Goal: Information Seeking & Learning: Compare options

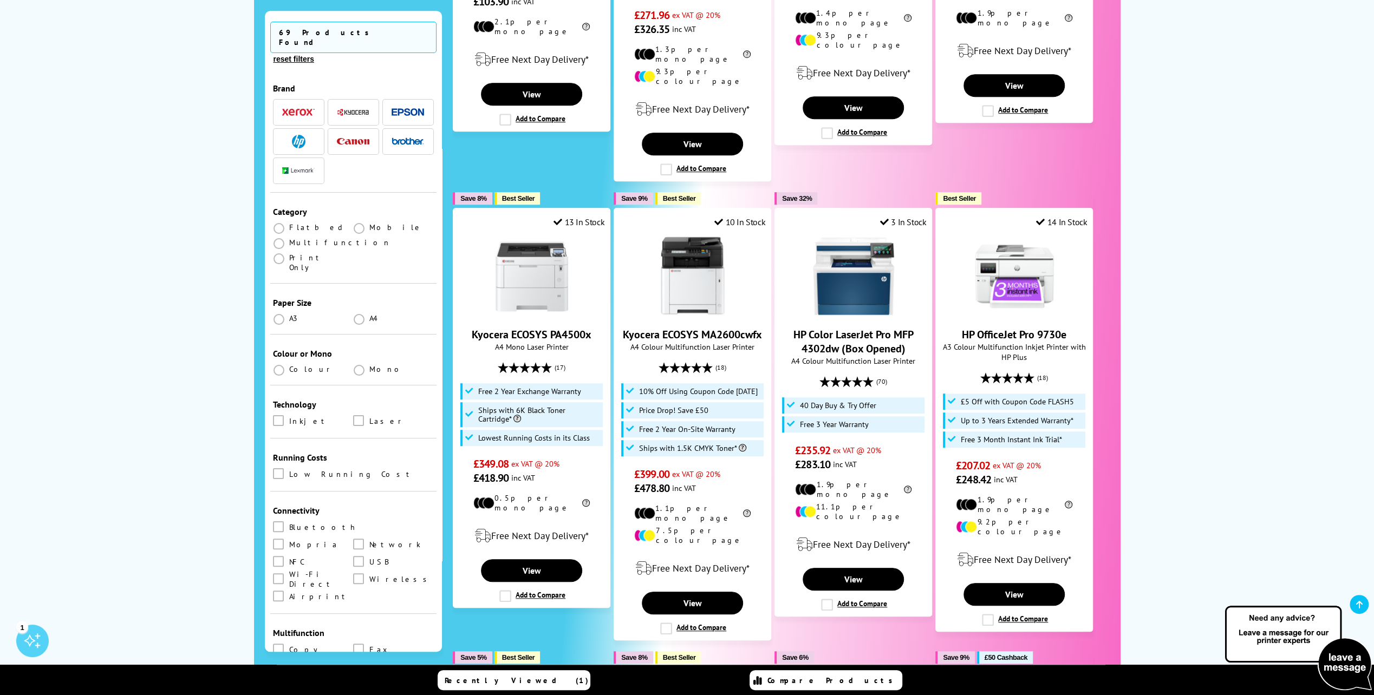
click at [1250, 401] on div "Our Biggest EVER Printer Sale, On Now Plus, for a limited time only...Get an EX…" at bounding box center [687, 364] width 1374 height 1641
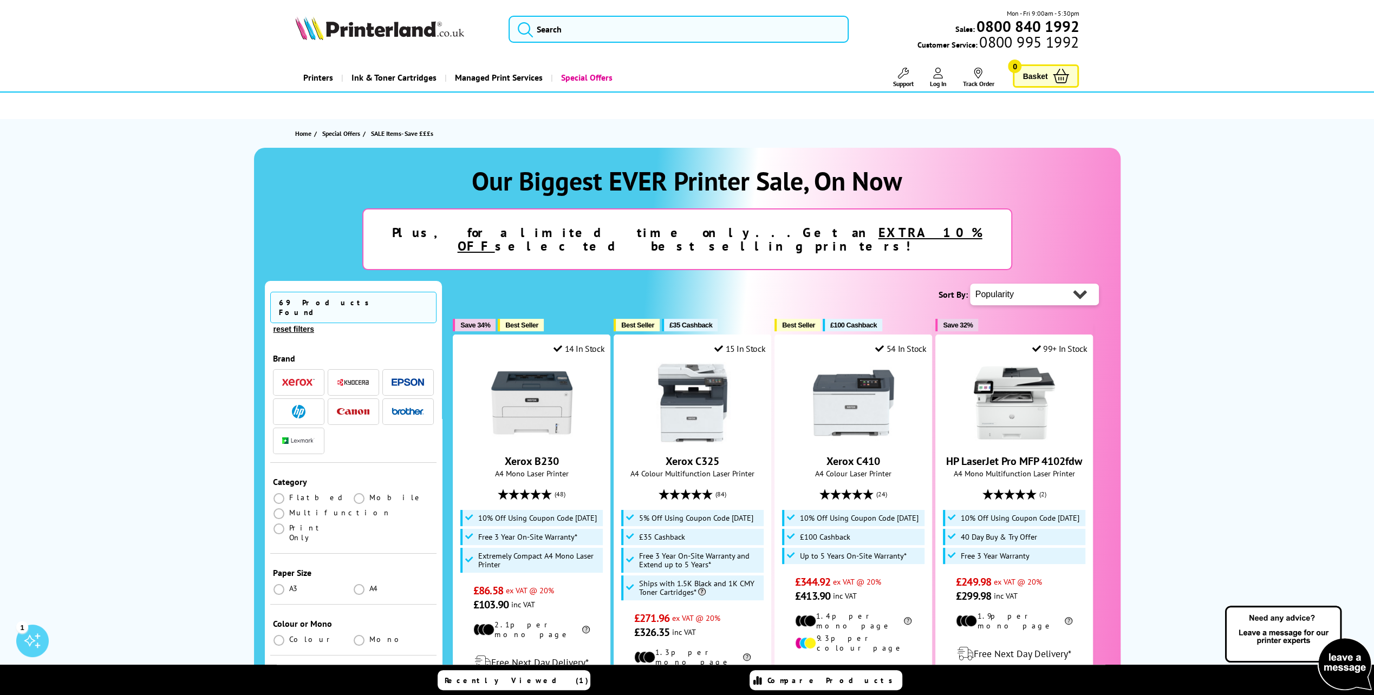
click at [367, 34] on img at bounding box center [379, 28] width 169 height 24
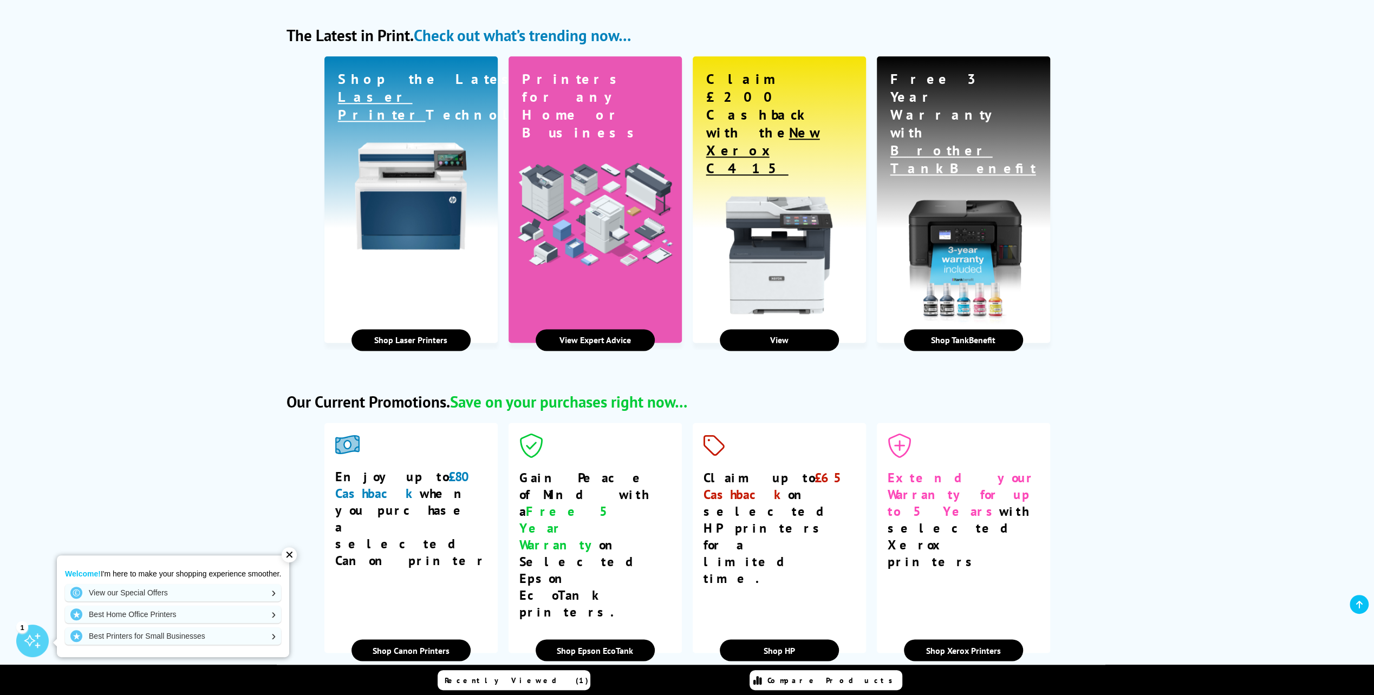
scroll to position [1437, 0]
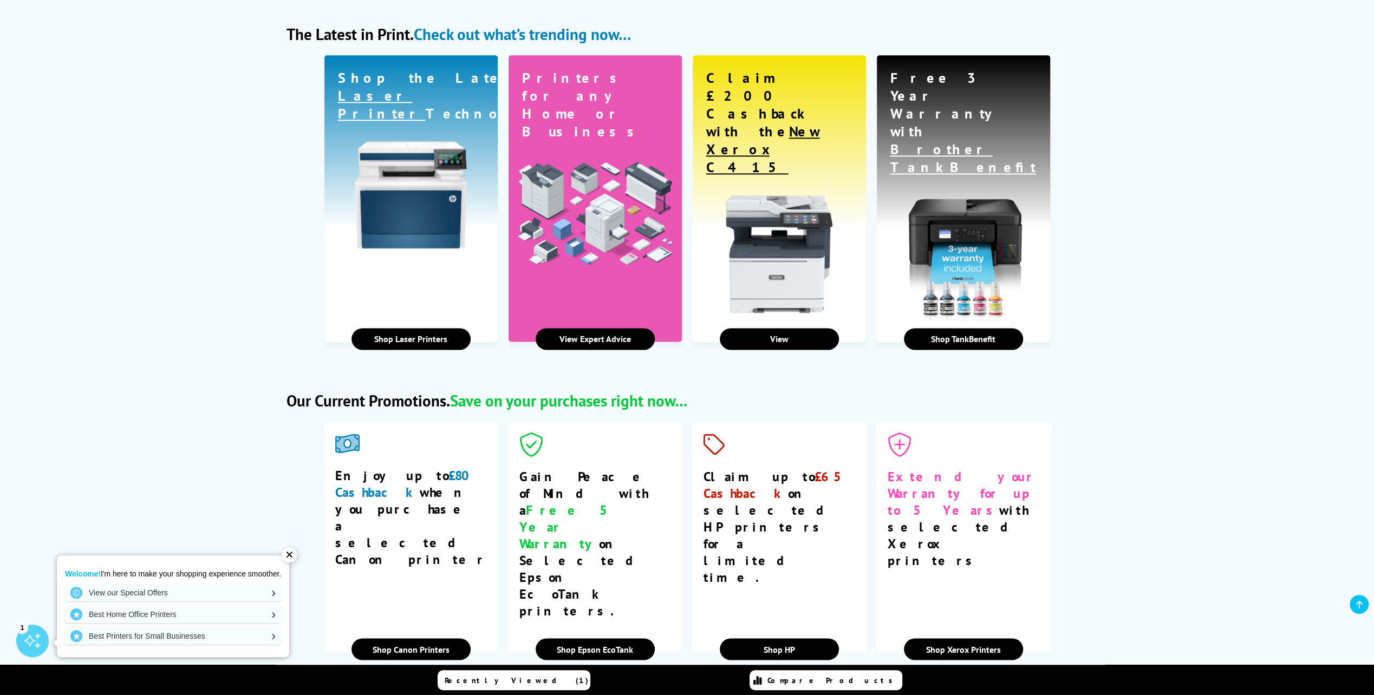
click at [782, 328] on link "View" at bounding box center [779, 339] width 119 height 22
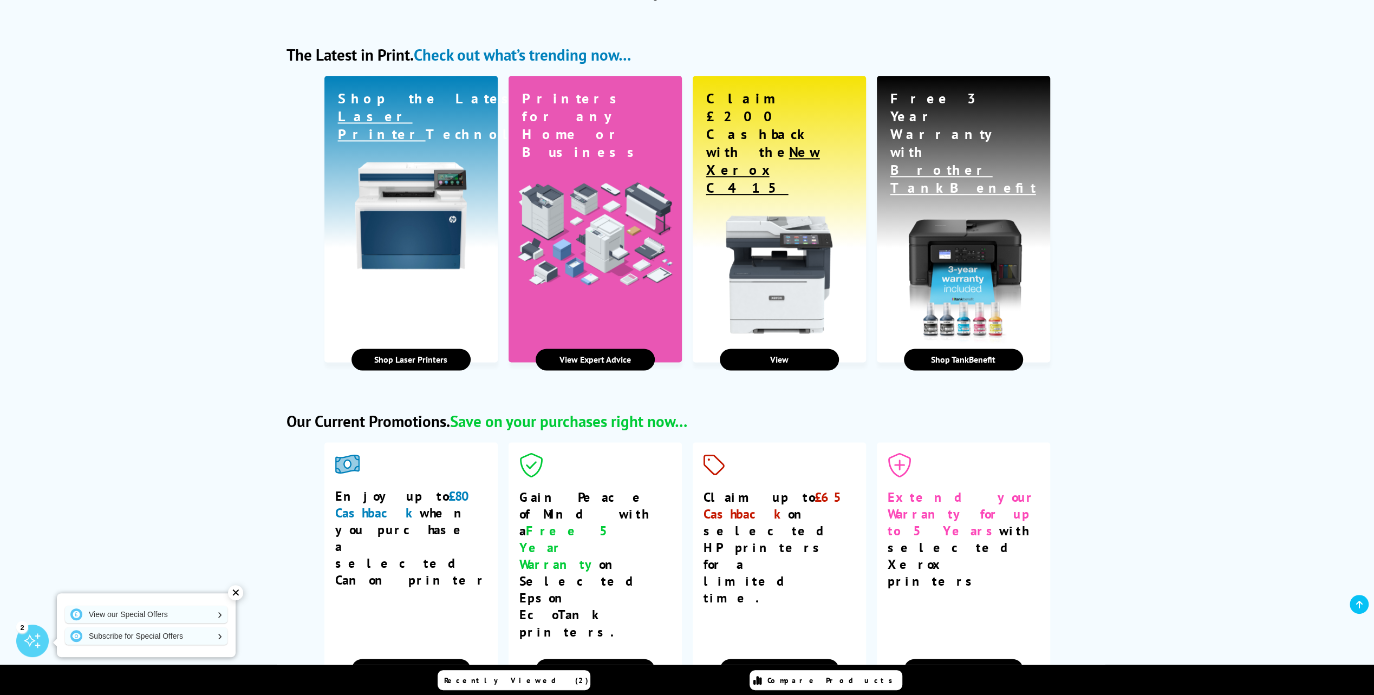
click at [414, 349] on link "Shop Laser Printers" at bounding box center [411, 360] width 119 height 22
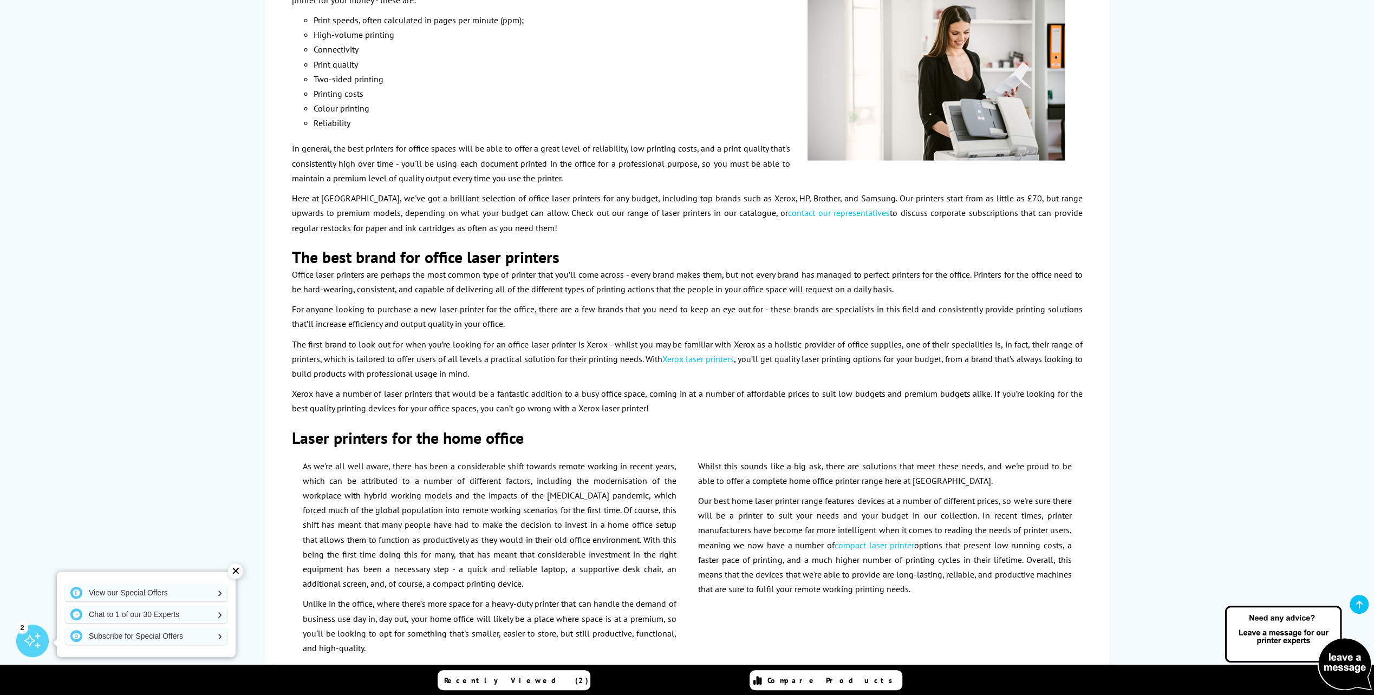
scroll to position [2209, 0]
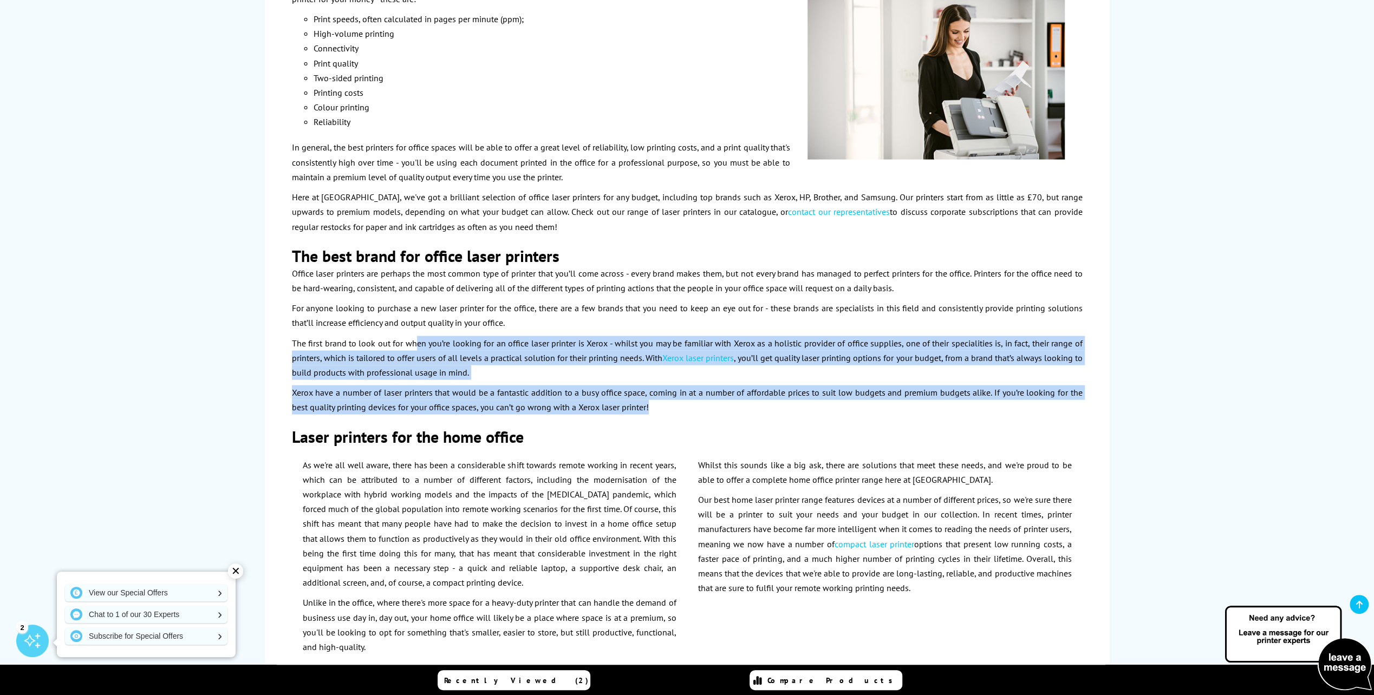
drag, startPoint x: 418, startPoint y: 283, endPoint x: 706, endPoint y: 346, distance: 294.9
click at [710, 386] on p "Xerox have a number of laser printers that would be a fantastic addition to a b…" at bounding box center [687, 400] width 791 height 29
click at [711, 386] on p "Xerox have a number of laser printers that would be a fantastic addition to a b…" at bounding box center [687, 400] width 791 height 29
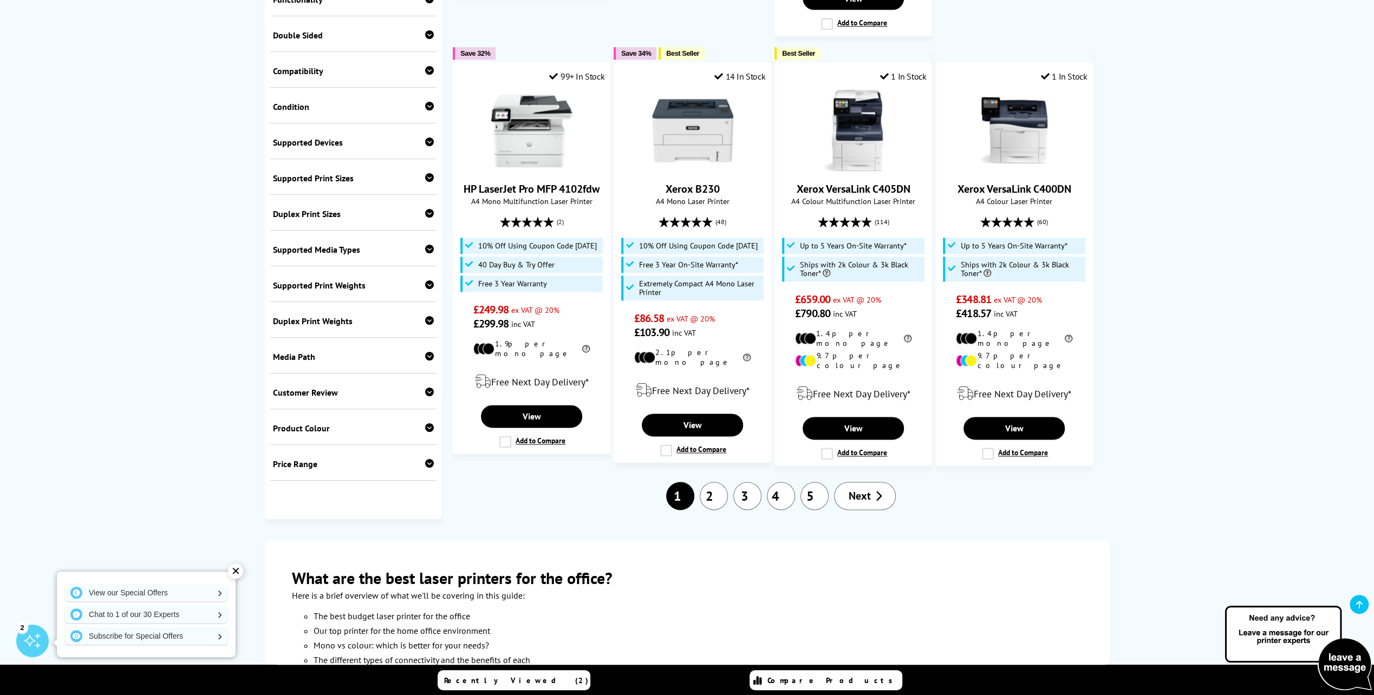
scroll to position [0, 0]
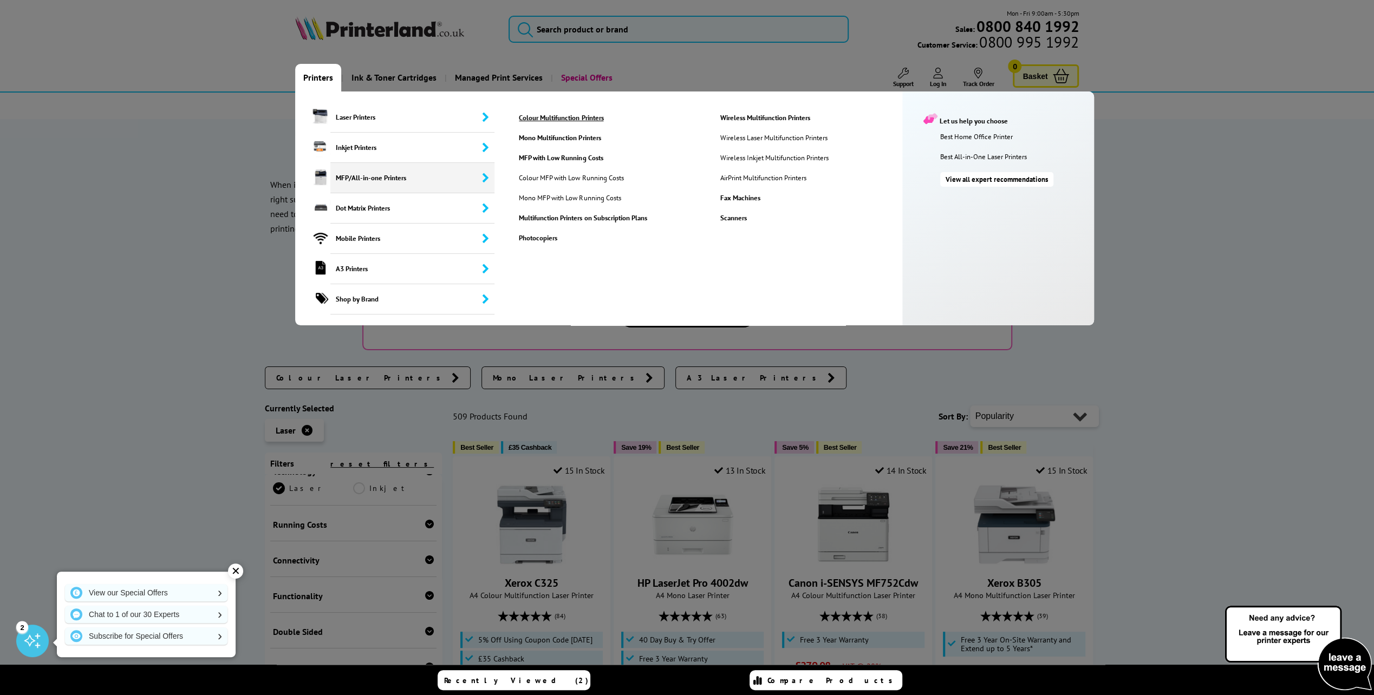
click at [548, 118] on link "Colour Multifunction Printers" at bounding box center [611, 117] width 200 height 9
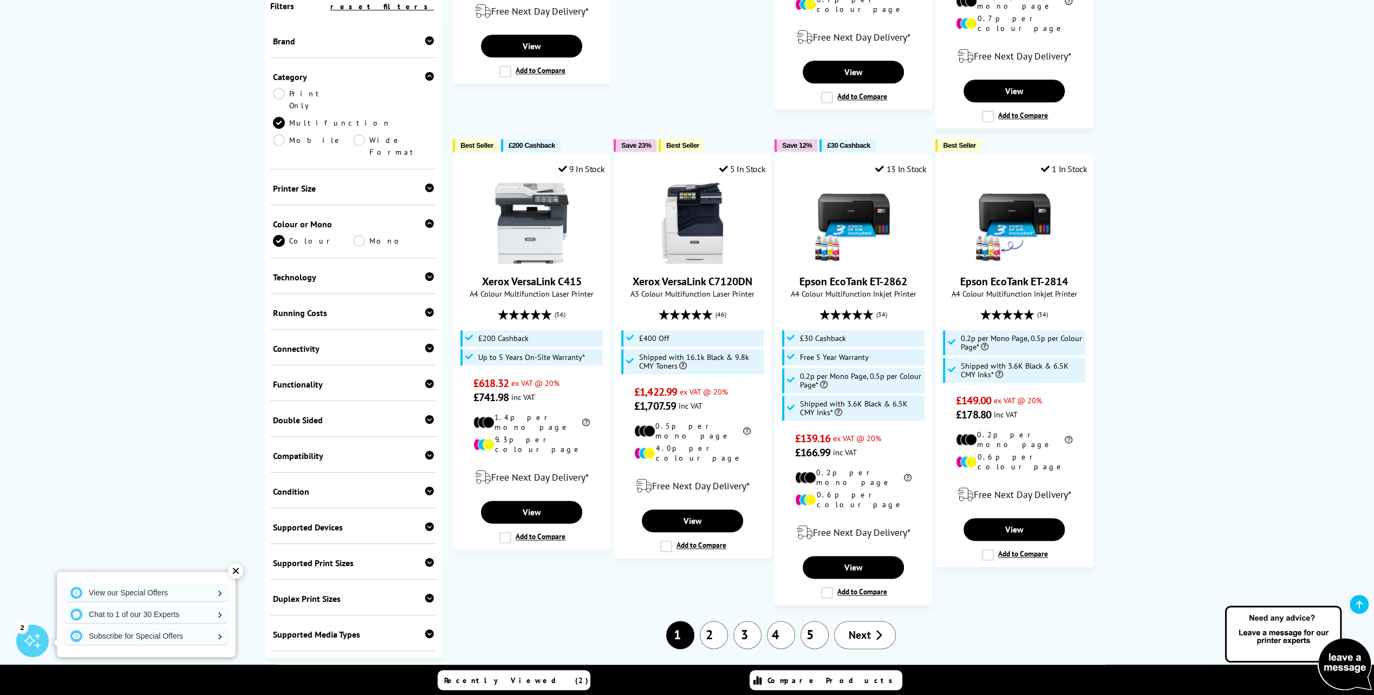
scroll to position [1150, 0]
click at [709, 621] on link "2" at bounding box center [714, 635] width 28 height 28
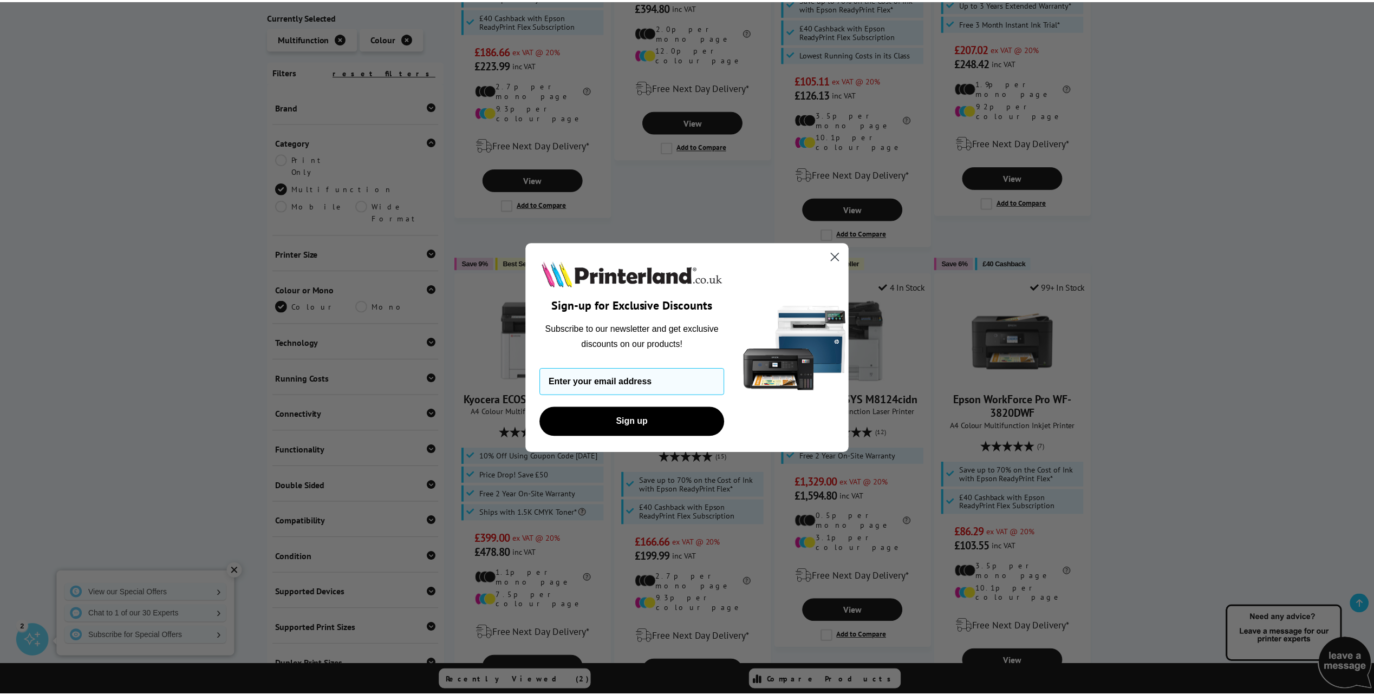
scroll to position [562, 0]
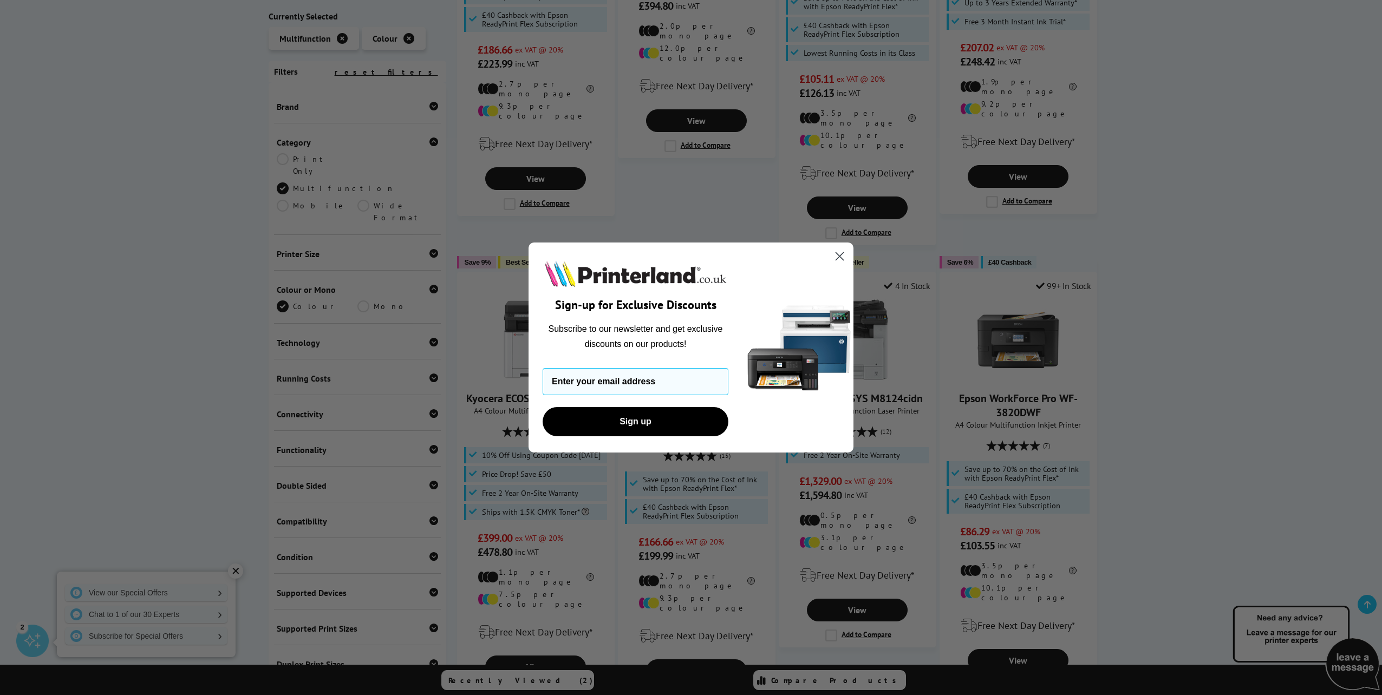
click at [841, 257] on circle "Close dialog" at bounding box center [840, 257] width 18 height 18
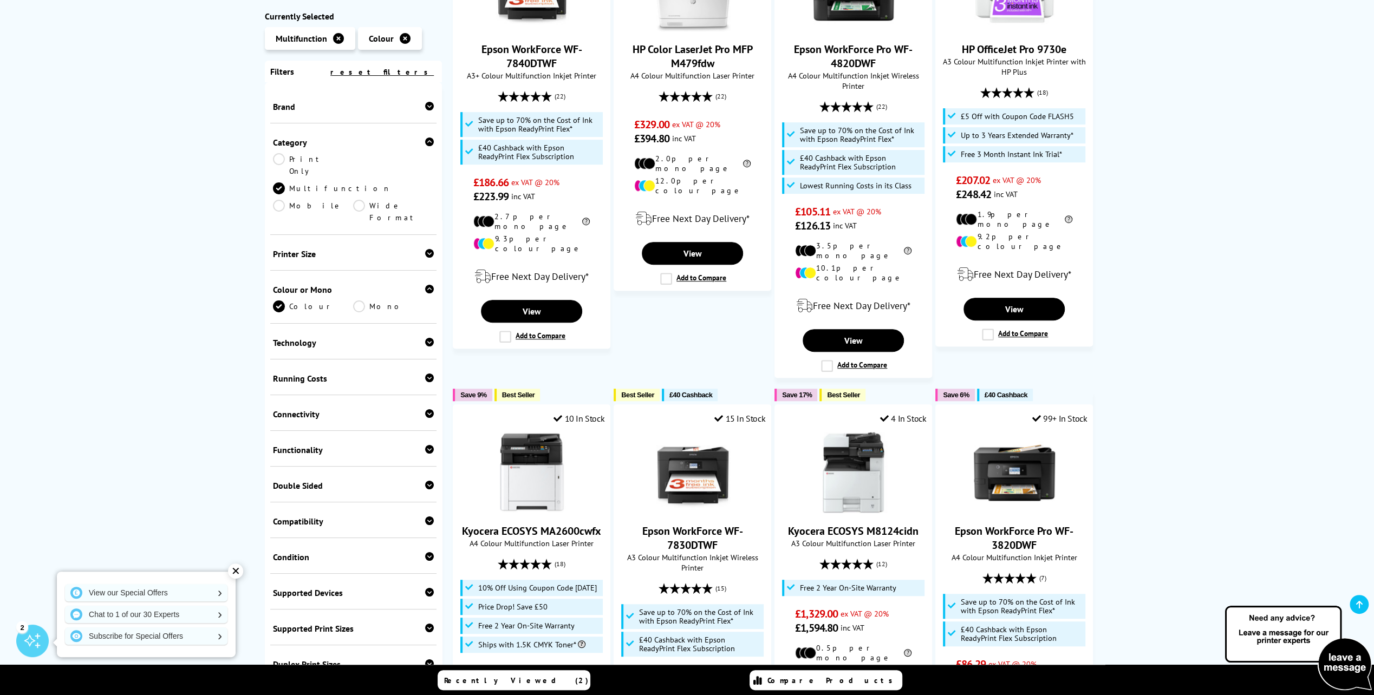
scroll to position [431, 0]
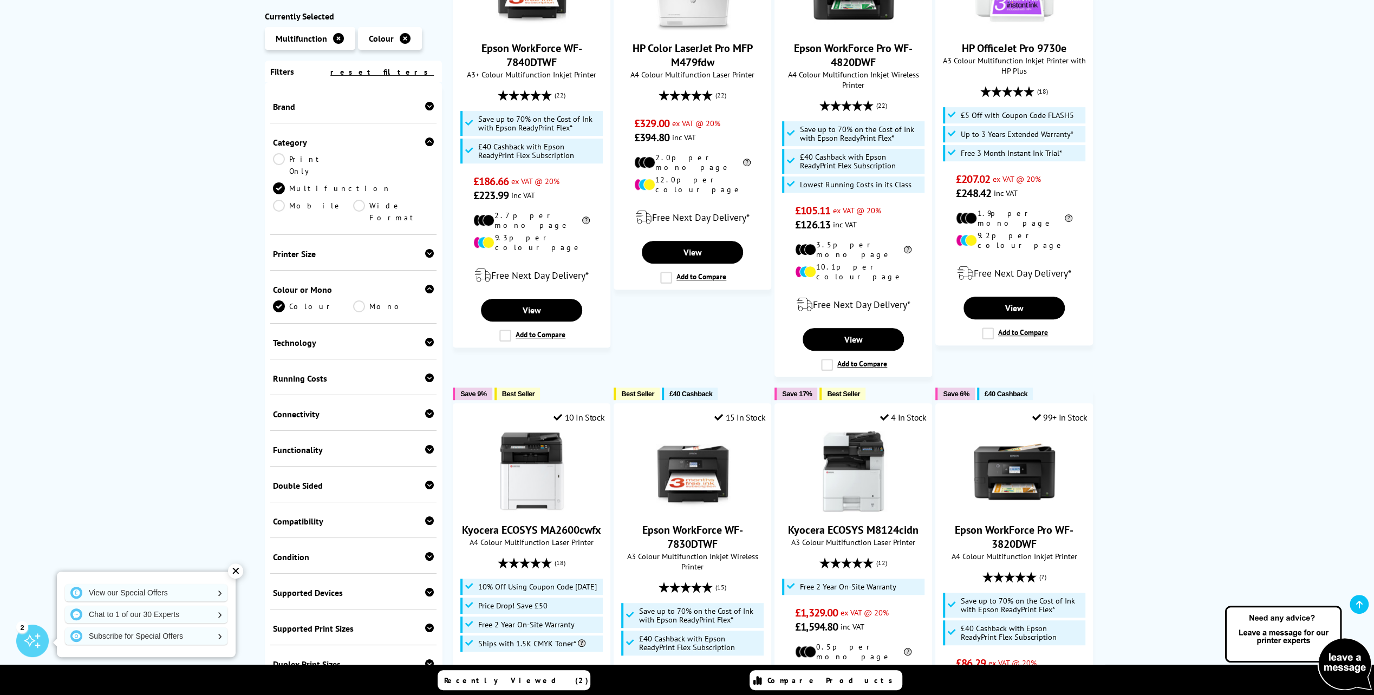
click at [393, 373] on div "Running Costs" at bounding box center [353, 378] width 161 height 11
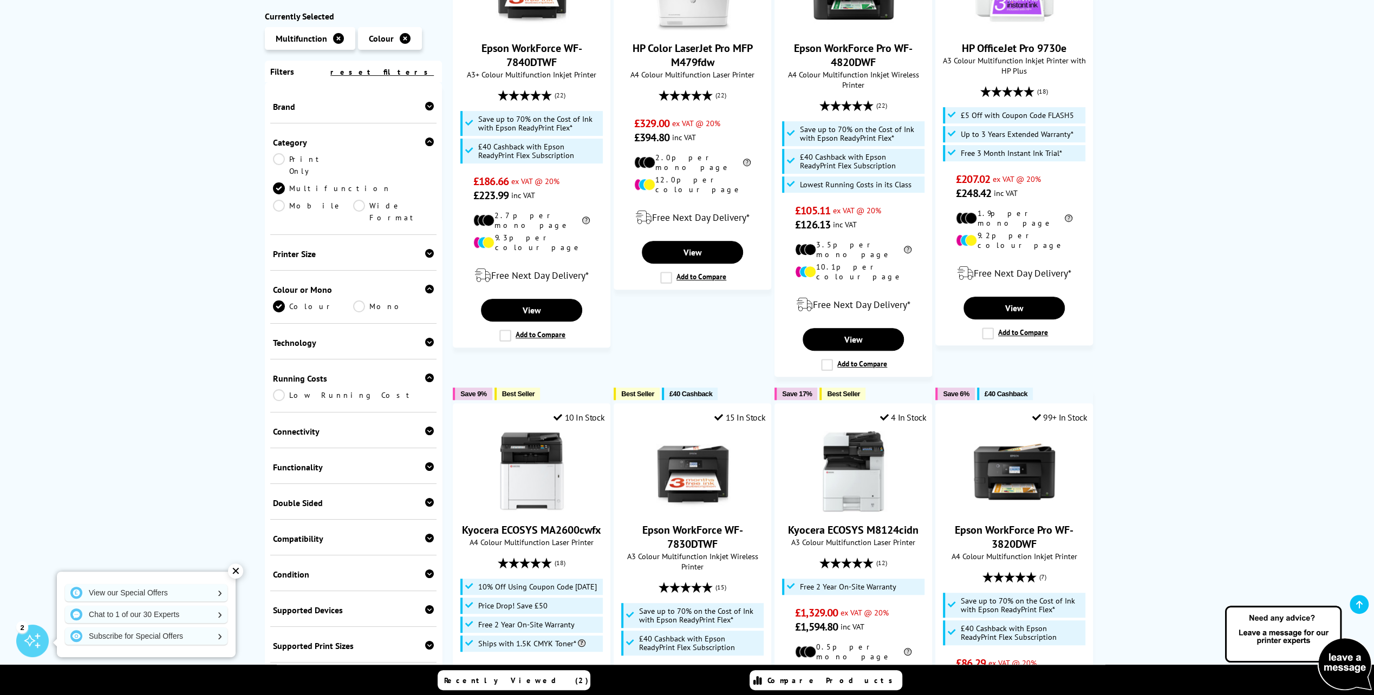
click at [281, 389] on link "Low Running Cost" at bounding box center [353, 395] width 161 height 12
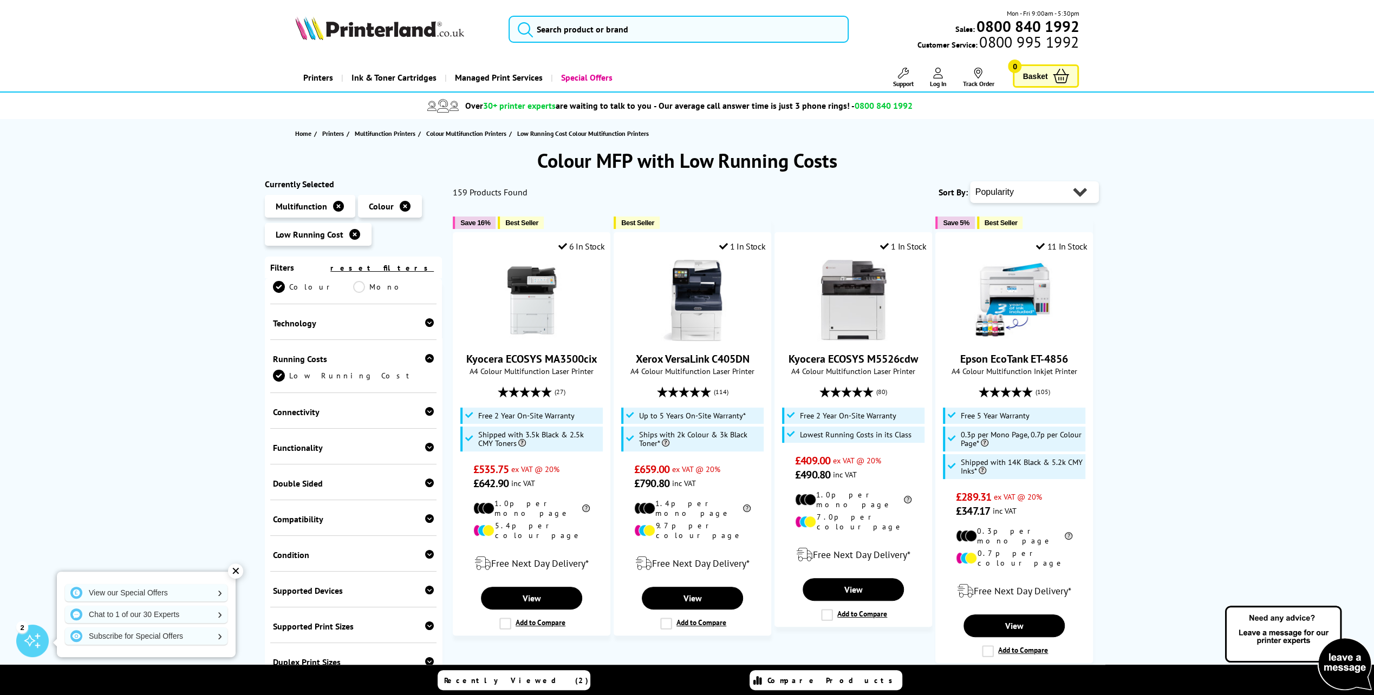
scroll to position [214, 0]
click at [321, 444] on div "Functionality" at bounding box center [353, 449] width 161 height 11
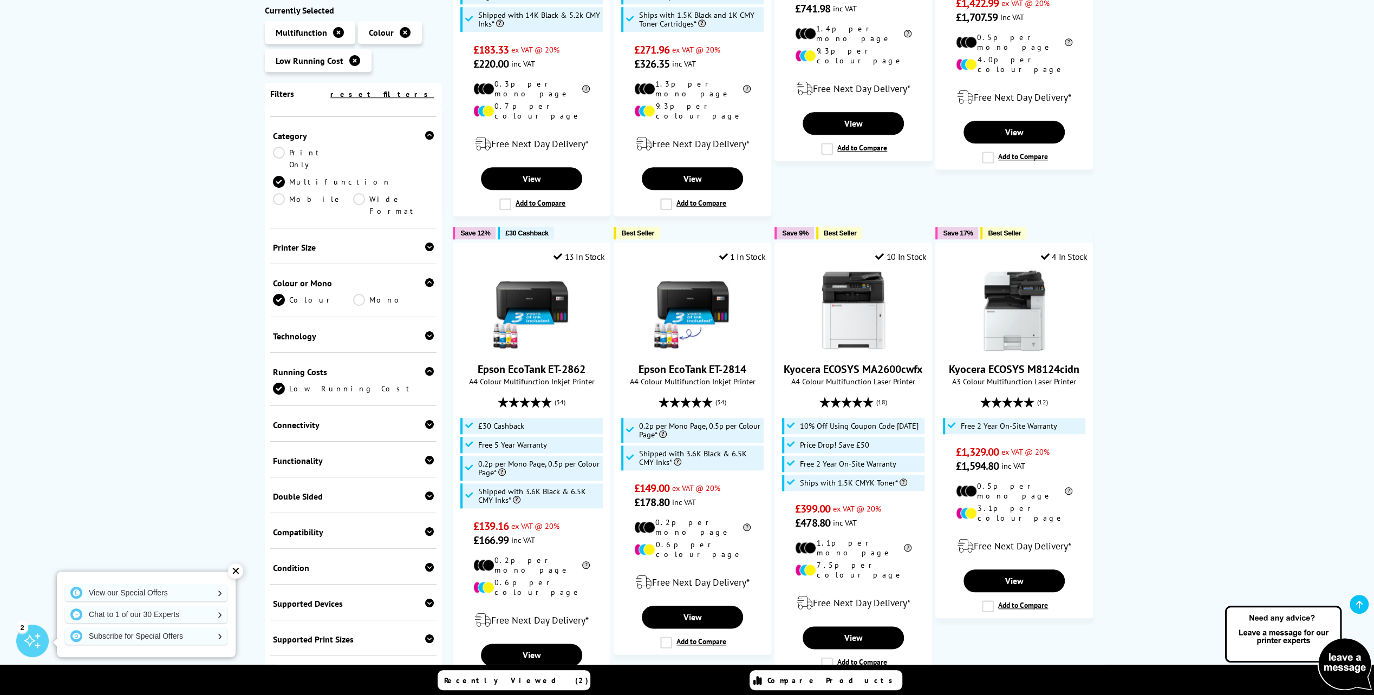
scroll to position [0, 0]
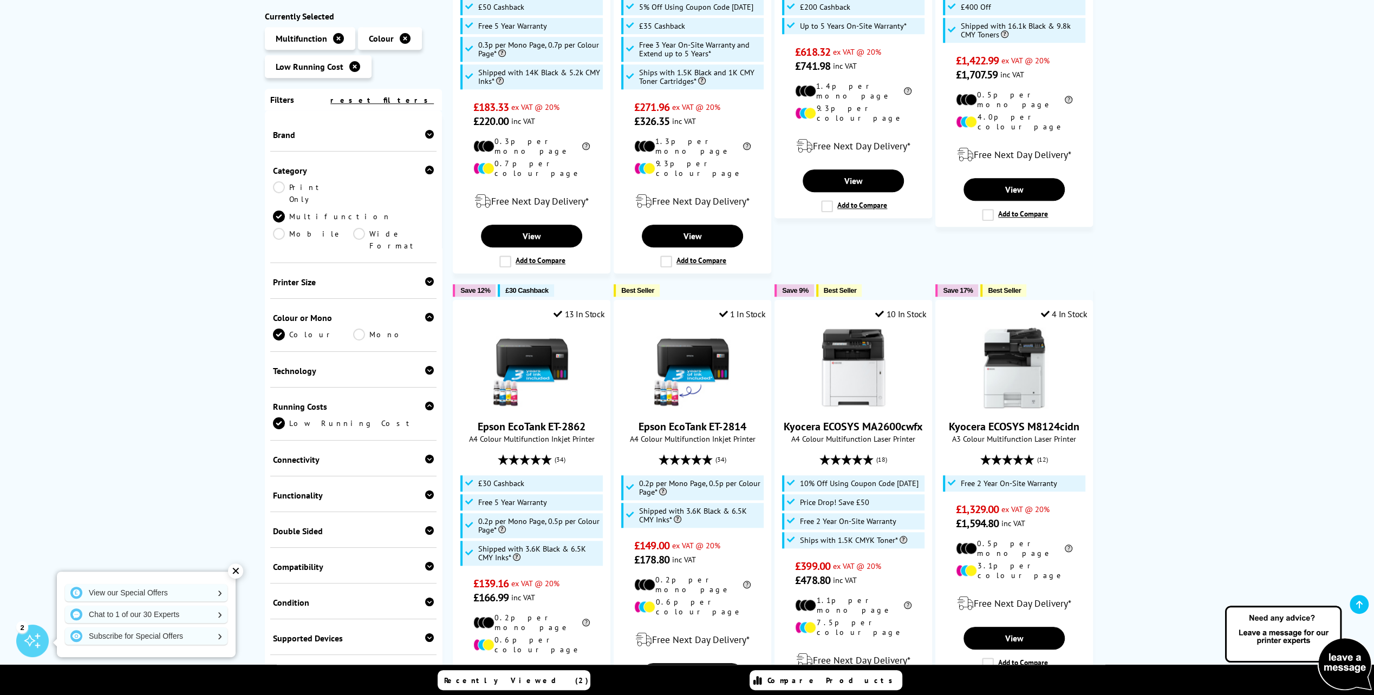
click at [291, 366] on div "Technology" at bounding box center [353, 371] width 161 height 11
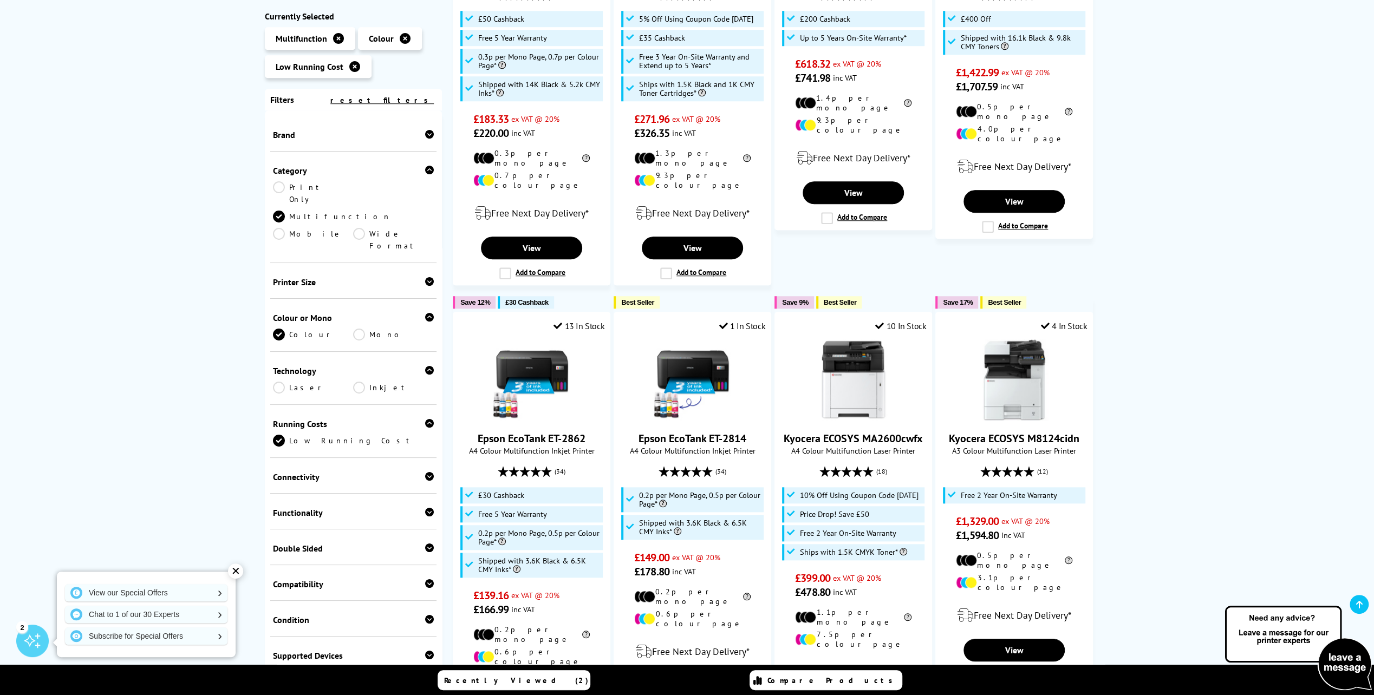
scroll to position [853, 0]
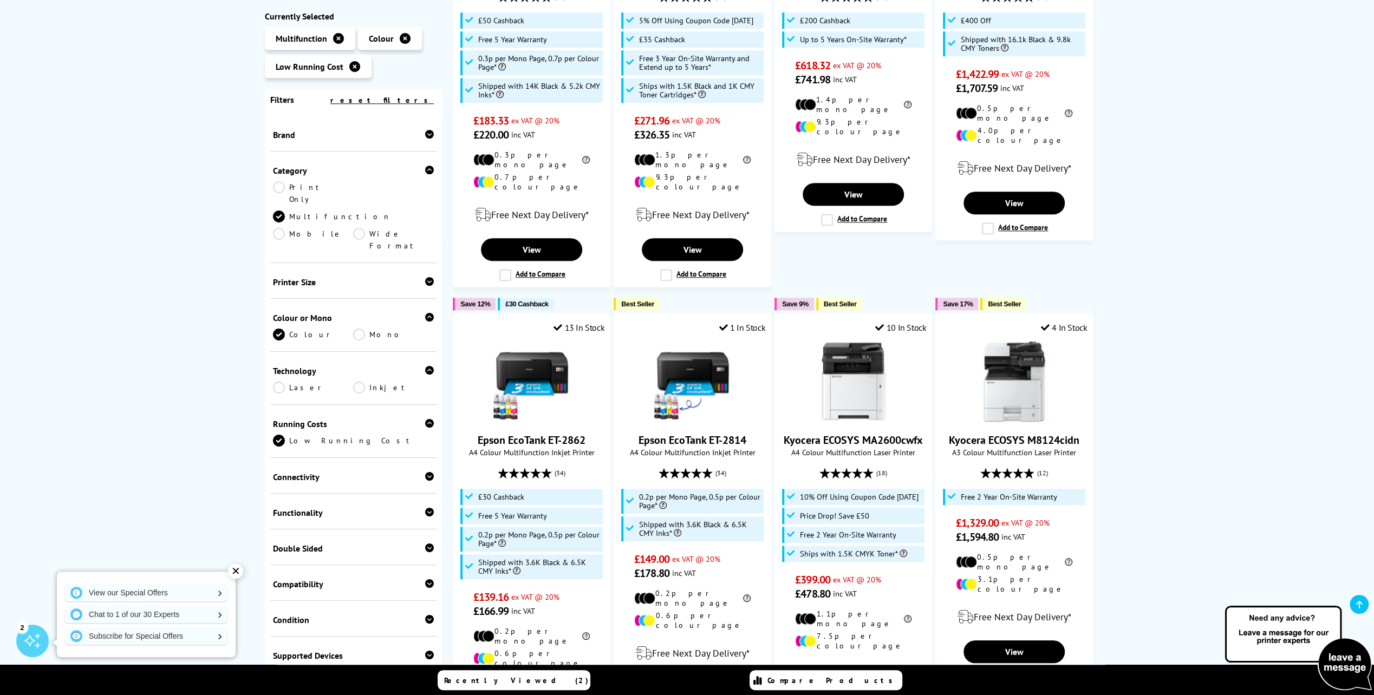
click at [292, 382] on link "Laser" at bounding box center [313, 388] width 81 height 12
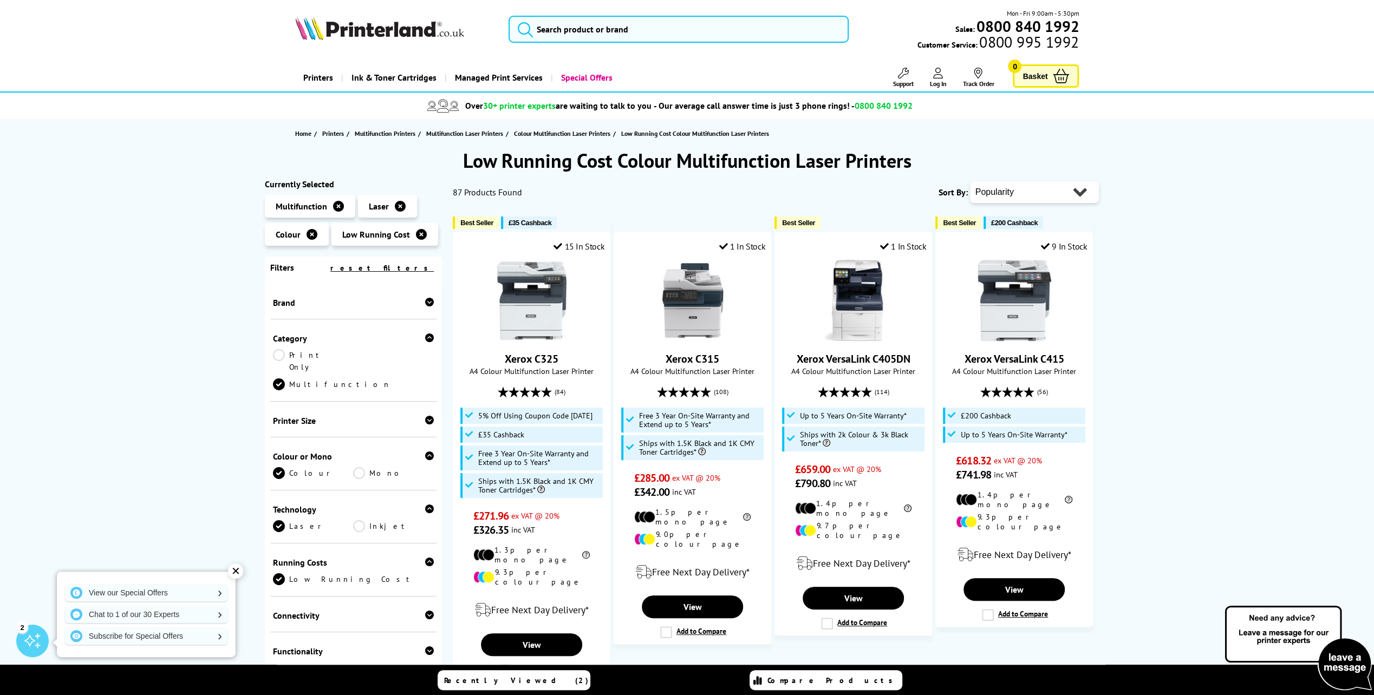
click at [1010, 188] on select "Popularity Rating Price - Low to High Price - High to Low Running Costs - Low t…" at bounding box center [1034, 192] width 129 height 22
select select "Running Costs"
click at [970, 181] on select "Popularity Rating Price - Low to High Price - High to Low Running Costs - Low t…" at bounding box center [1034, 192] width 129 height 22
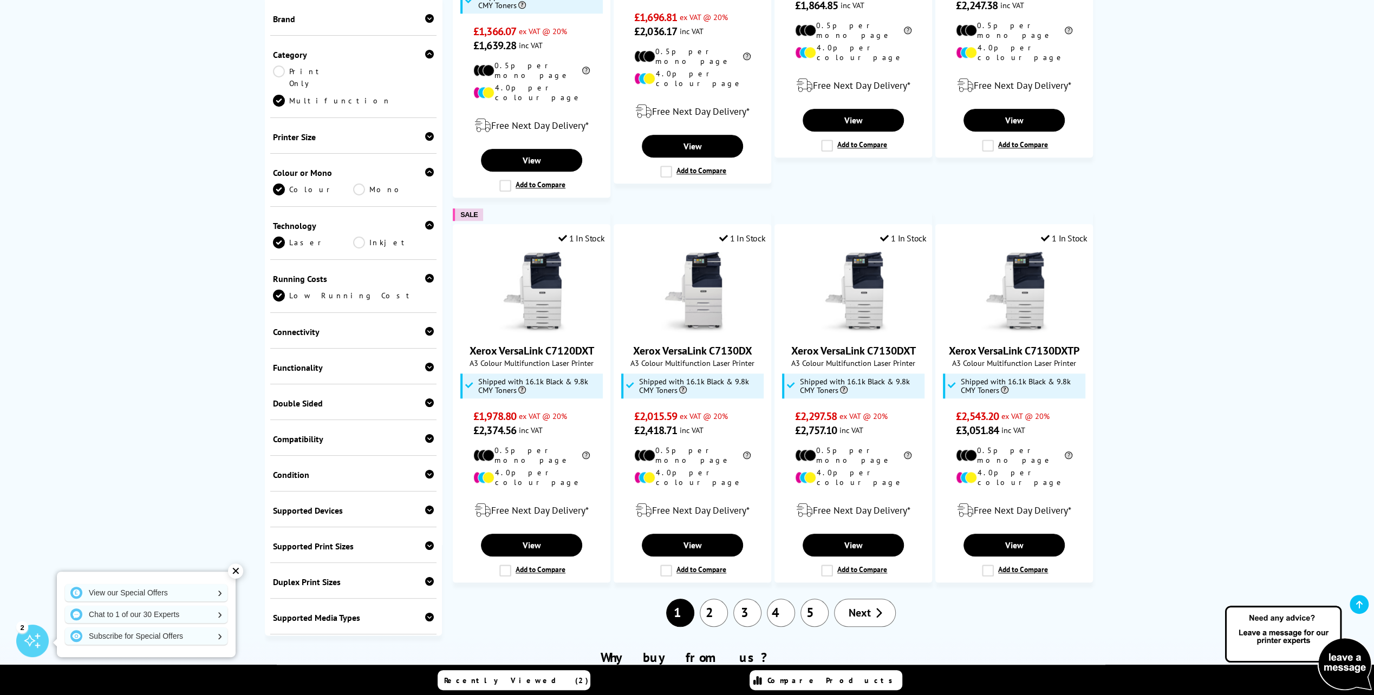
scroll to position [864, 0]
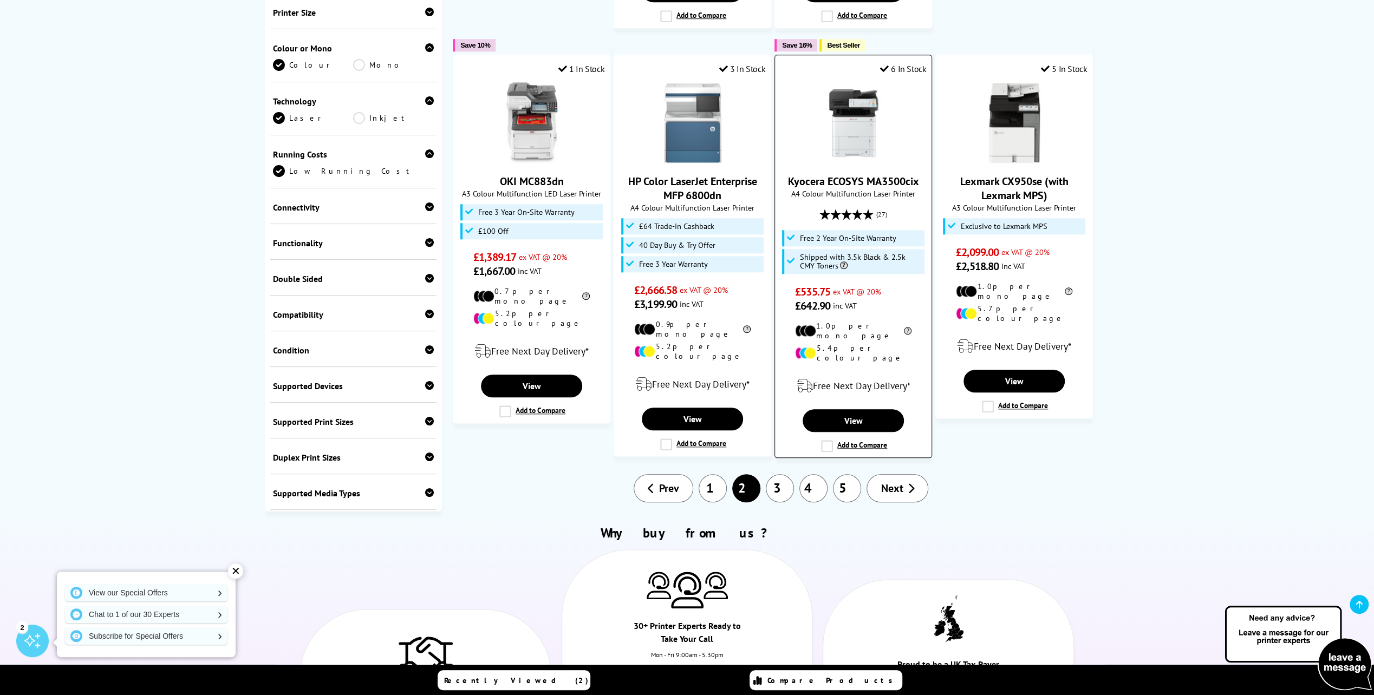
scroll to position [1011, 0]
click at [901, 481] on span "Next" at bounding box center [892, 488] width 22 height 14
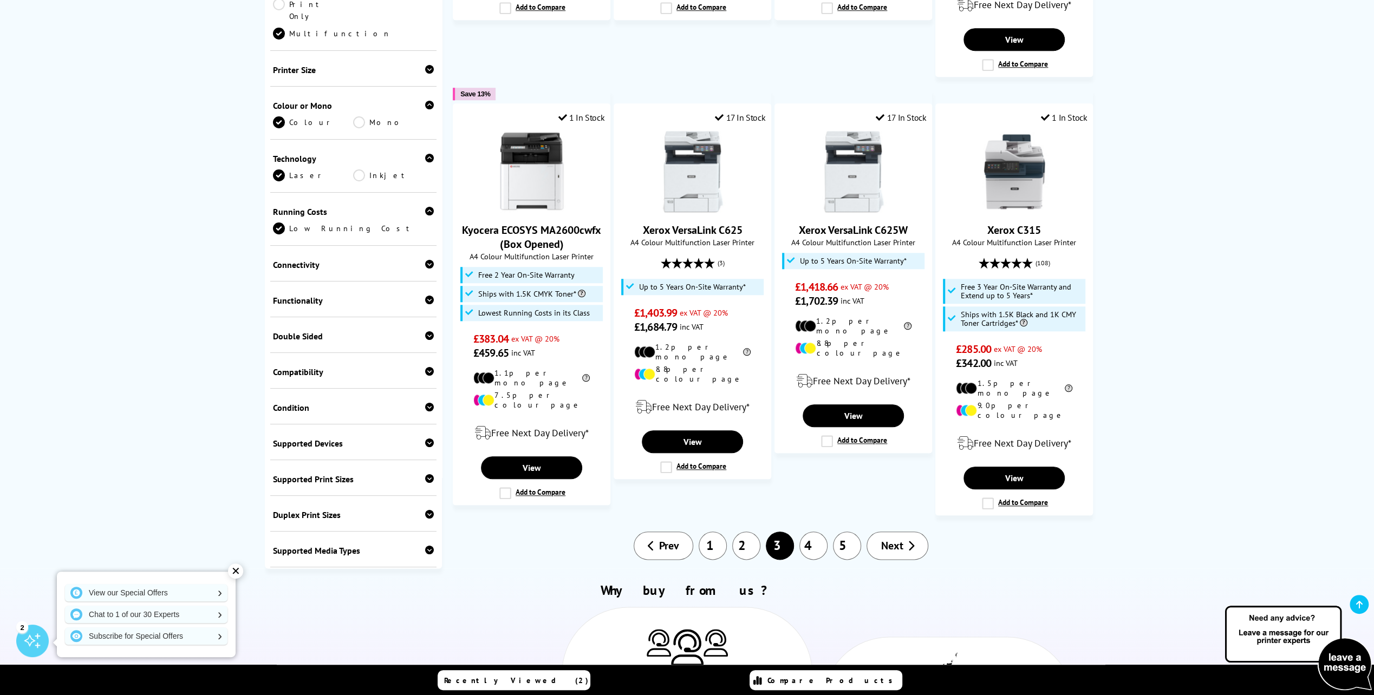
scroll to position [1010, 0]
click at [893, 539] on span "Next" at bounding box center [892, 546] width 22 height 14
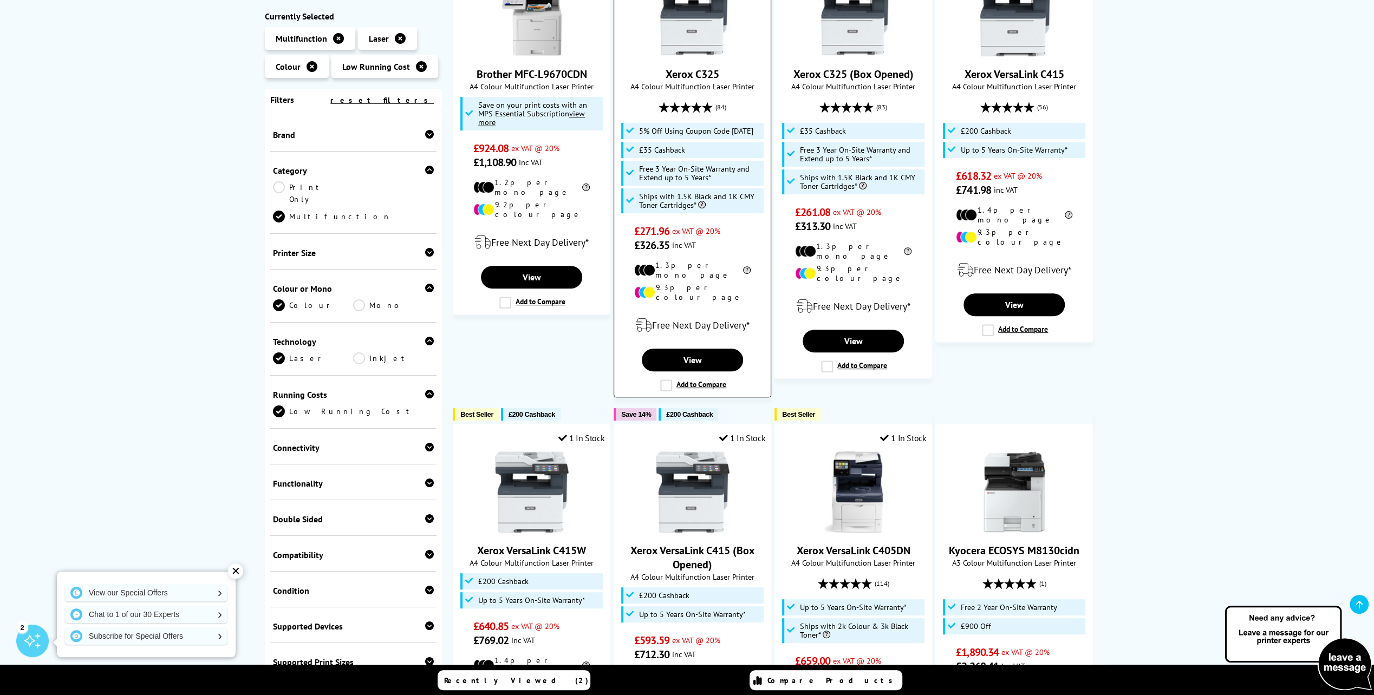
scroll to position [286, 0]
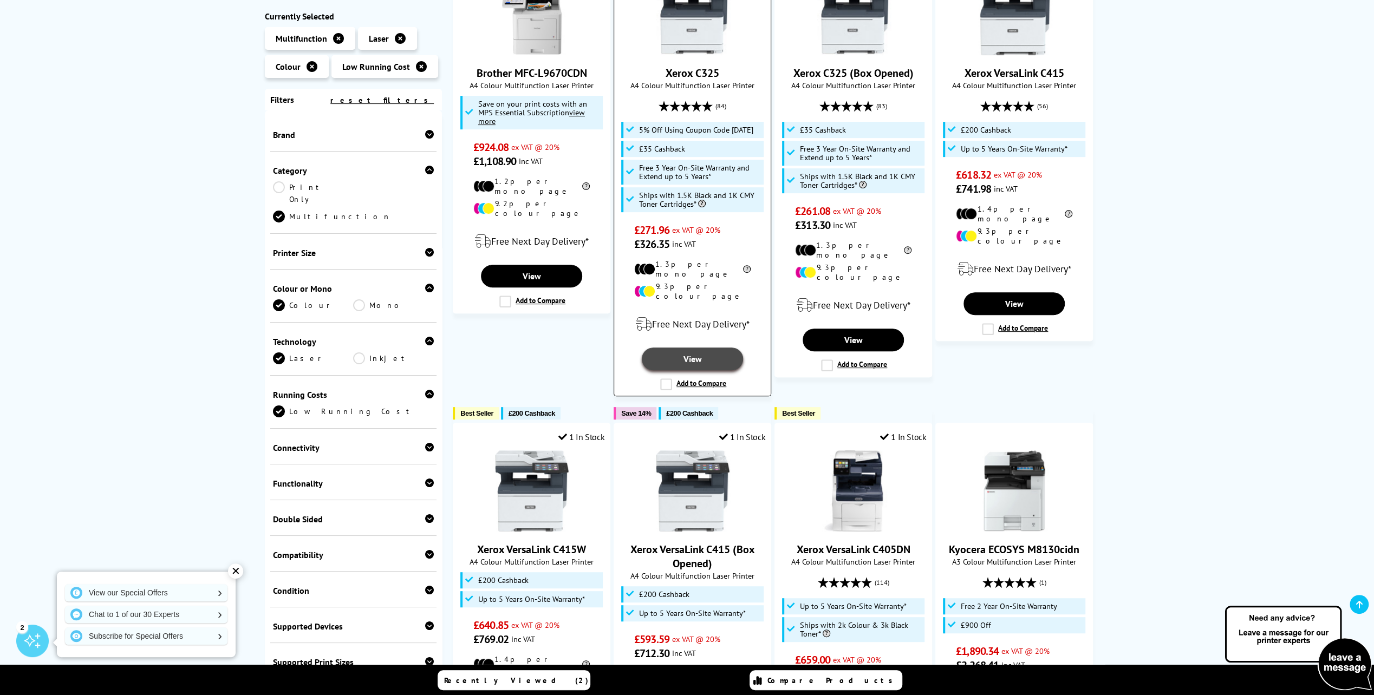
click at [694, 348] on link "View" at bounding box center [692, 359] width 101 height 23
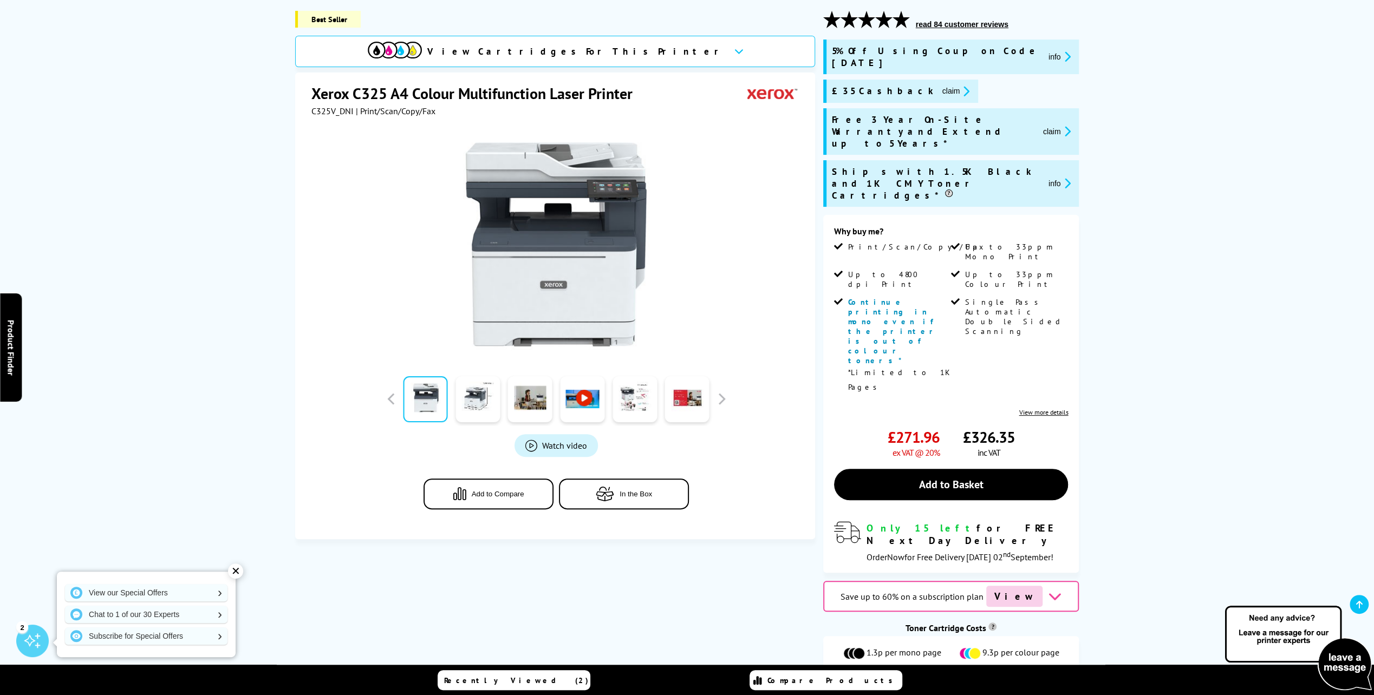
scroll to position [144, 0]
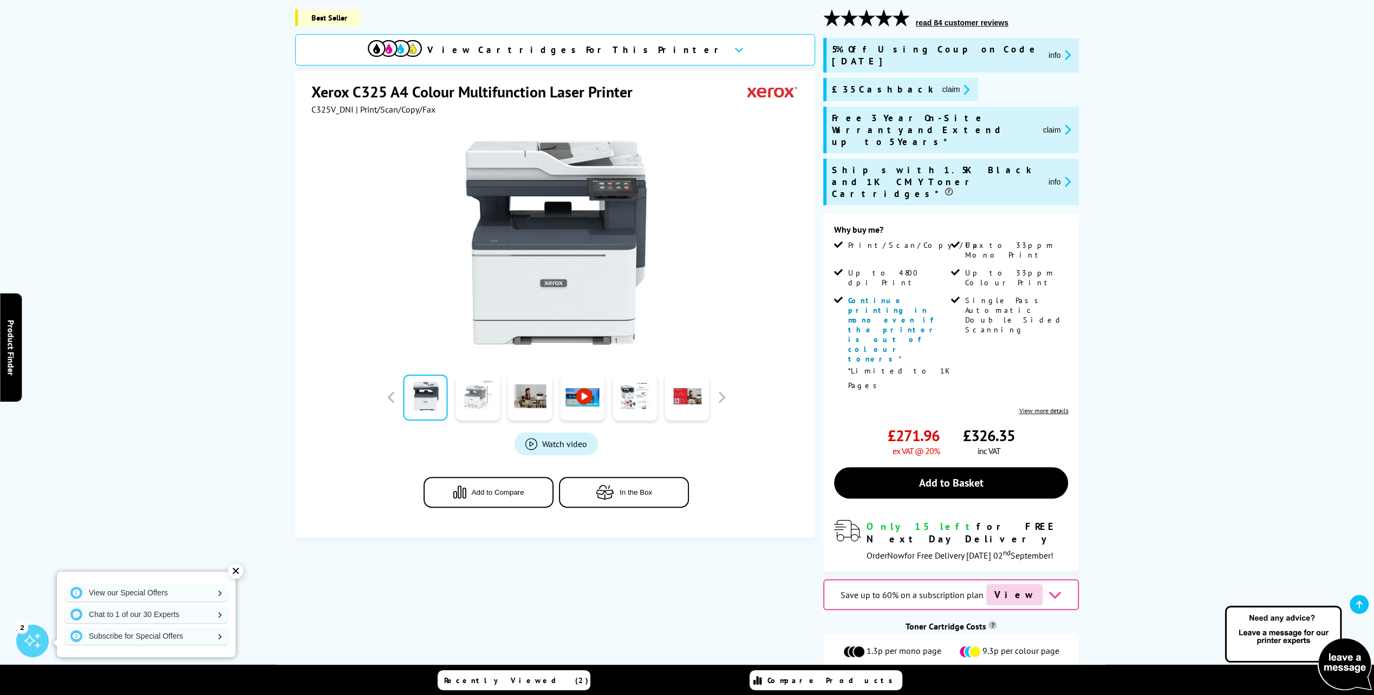
click at [477, 407] on link at bounding box center [478, 398] width 44 height 46
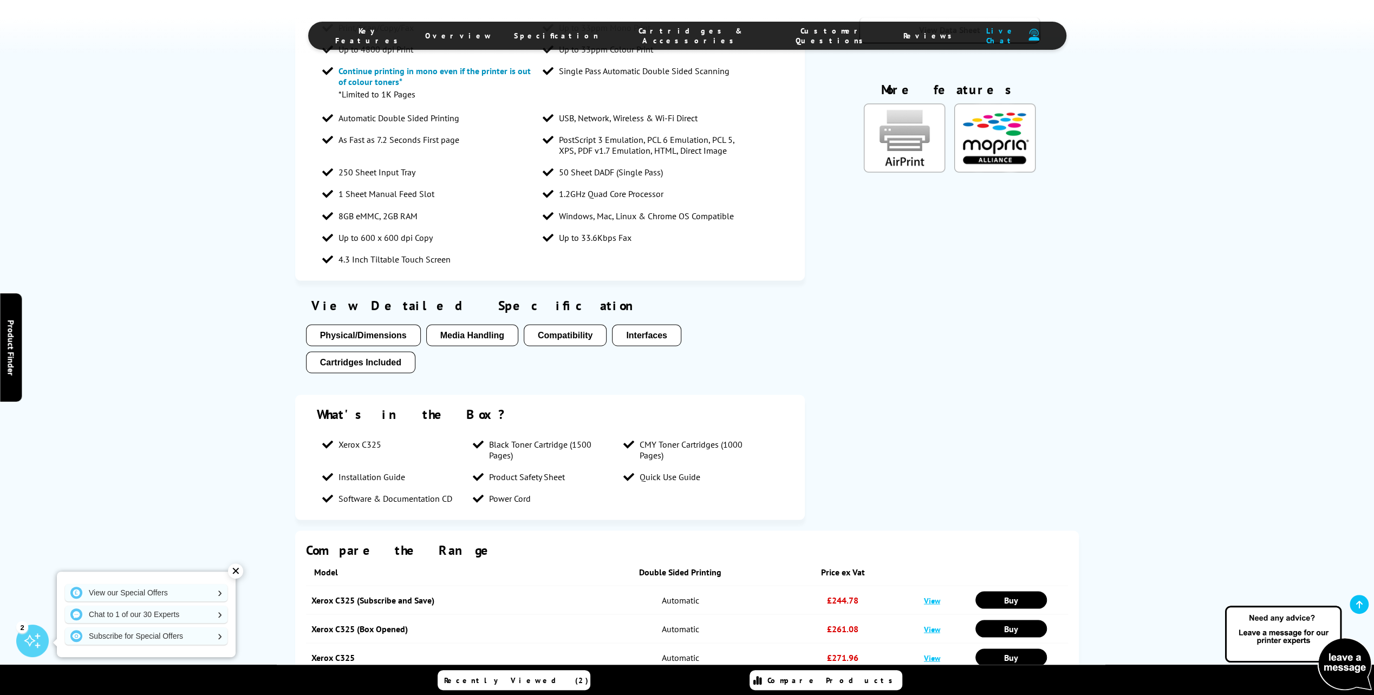
scroll to position [1862, 0]
